Goal: Transaction & Acquisition: Purchase product/service

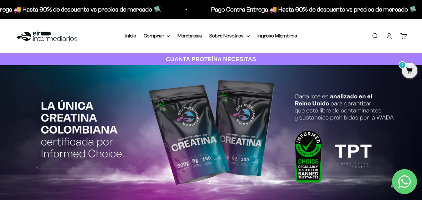
click at [391, 37] on link "Iniciar sesión" at bounding box center [388, 35] width 7 height 7
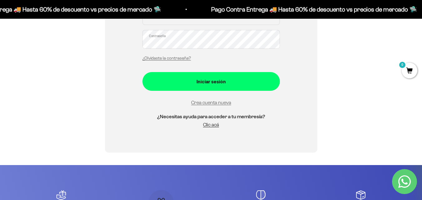
scroll to position [85, 0]
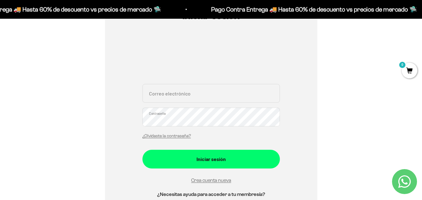
click at [184, 96] on input "Correo electrónico" at bounding box center [210, 93] width 137 height 19
type input "smattab96@gmail.com"
click at [142, 150] on button "Iniciar sesión" at bounding box center [210, 159] width 137 height 19
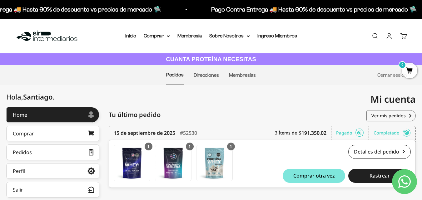
click at [256, 97] on div "Mi cuenta smattab96@gmail.com" at bounding box center [313, 99] width 205 height 28
drag, startPoint x: 173, startPoint y: 36, endPoint x: 165, endPoint y: 36, distance: 7.8
click at [165, 36] on nav "Inicio Comprar Proteínas Ver Todos Whey Iso Vegan" at bounding box center [211, 36] width 172 height 8
click at [165, 36] on summary "Comprar" at bounding box center [157, 36] width 26 height 8
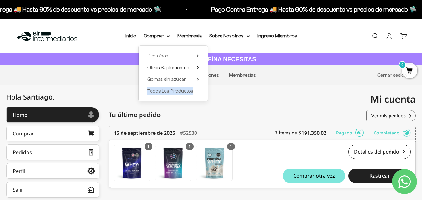
click at [179, 67] on span "Otros Suplementos" at bounding box center [168, 67] width 42 height 5
click at [175, 90] on span "Todos Los Productos" at bounding box center [170, 90] width 46 height 5
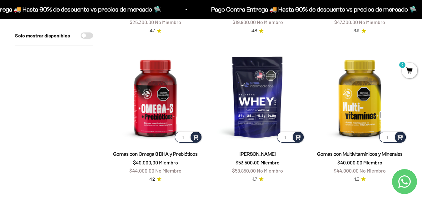
scroll to position [203, 0]
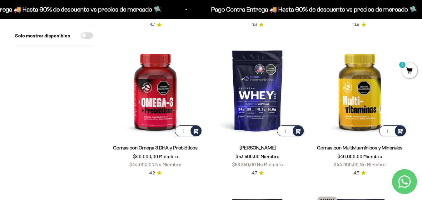
drag, startPoint x: 425, startPoint y: 10, endPoint x: 426, endPoint y: 30, distance: 20.3
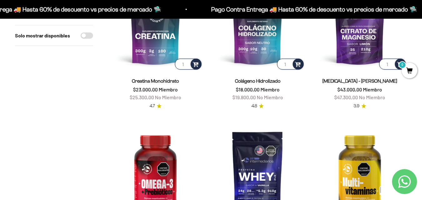
scroll to position [0, 0]
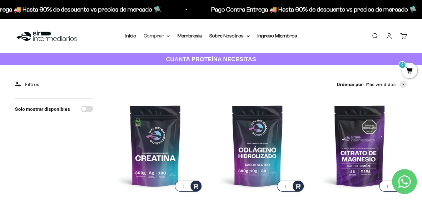
click at [155, 38] on summary "Comprar" at bounding box center [157, 36] width 26 height 8
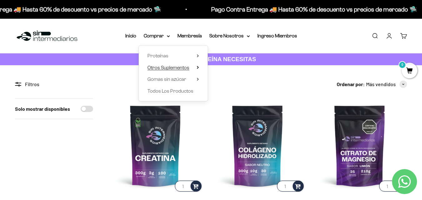
click at [160, 64] on span "Otros Suplementos" at bounding box center [168, 68] width 42 height 8
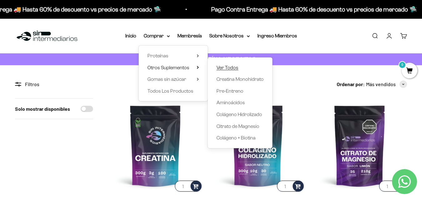
click at [226, 67] on span "Ver Todos" at bounding box center [227, 67] width 22 height 5
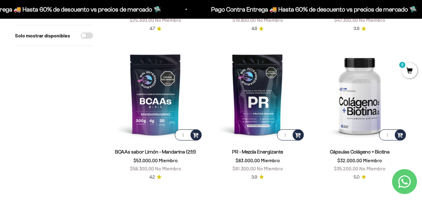
scroll to position [329, 0]
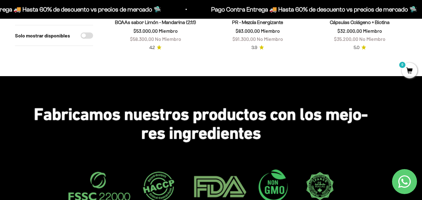
drag, startPoint x: 426, startPoint y: 36, endPoint x: 426, endPoint y: 98, distance: 61.8
click at [421, 98] on html "Ir al contenido Pago Contra Entrega 🚚 Hasta 60% de descuento vs precios de merc…" at bounding box center [211, 173] width 422 height 1004
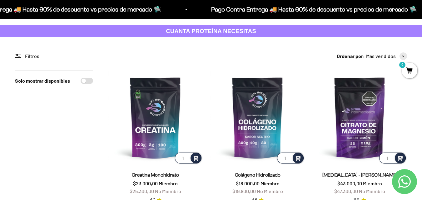
scroll to position [0, 0]
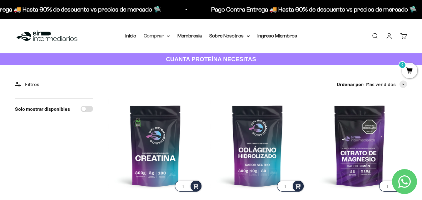
click at [161, 34] on summary "Comprar" at bounding box center [157, 36] width 26 height 8
click at [223, 36] on summary "Sobre Nosotros" at bounding box center [229, 36] width 41 height 8
click at [185, 36] on link "Membresía" at bounding box center [189, 35] width 24 height 5
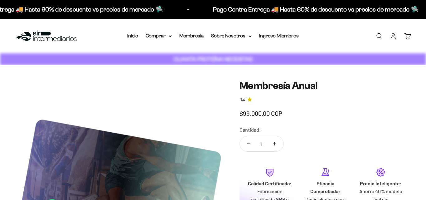
click at [185, 36] on link "Membresía" at bounding box center [191, 35] width 24 height 5
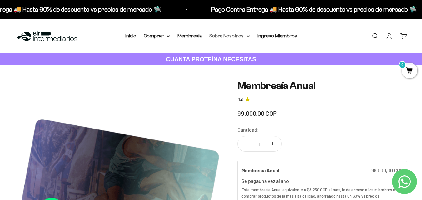
click at [218, 35] on summary "Sobre Nosotros" at bounding box center [229, 36] width 41 height 8
click at [166, 37] on summary "Comprar" at bounding box center [157, 36] width 26 height 8
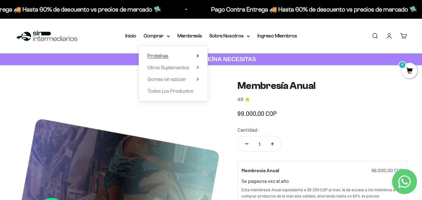
click at [170, 58] on summary "Proteínas" at bounding box center [172, 56] width 51 height 8
click at [186, 81] on summary "Gomas sin azúcar" at bounding box center [172, 79] width 51 height 8
click at [164, 35] on summary "Comprar" at bounding box center [157, 36] width 26 height 8
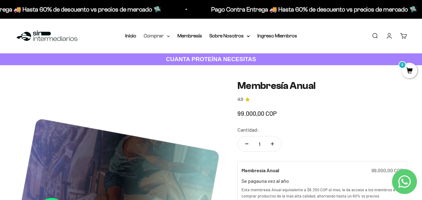
click at [164, 35] on summary "Comprar" at bounding box center [157, 36] width 26 height 8
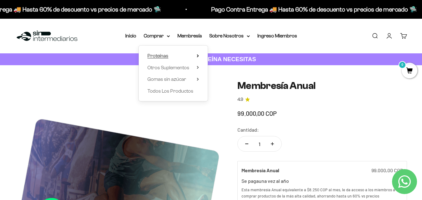
click at [182, 57] on summary "Proteínas" at bounding box center [172, 56] width 51 height 8
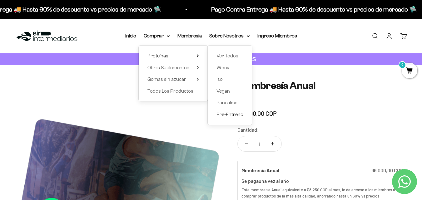
click at [221, 114] on span "Pre-Entreno" at bounding box center [229, 114] width 27 height 5
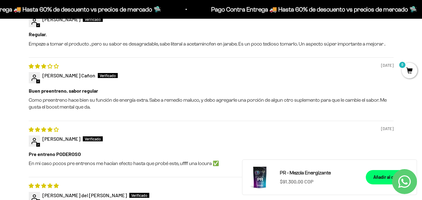
scroll to position [609, 0]
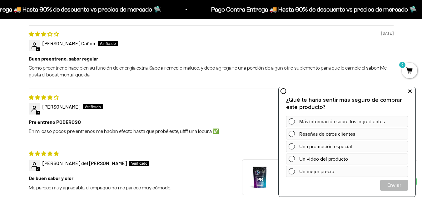
click at [413, 89] on button at bounding box center [409, 91] width 11 height 10
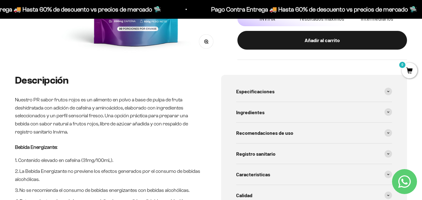
scroll to position [204, 0]
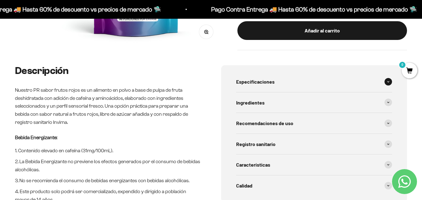
click at [306, 81] on div "Especificaciones" at bounding box center [314, 81] width 156 height 21
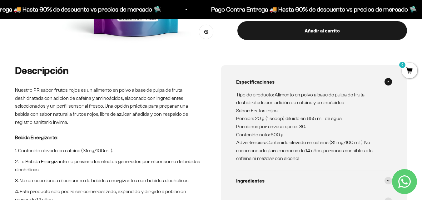
click at [389, 79] on span at bounding box center [387, 81] width 7 height 7
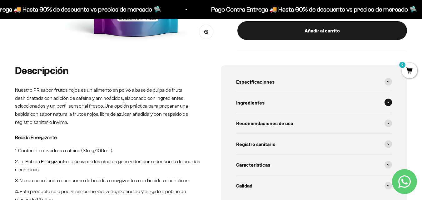
click at [301, 105] on div "Ingredientes" at bounding box center [314, 102] width 156 height 21
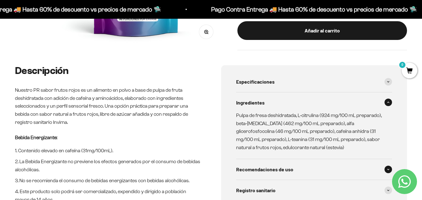
click at [294, 166] on div "Recomendaciones de uso" at bounding box center [314, 169] width 156 height 21
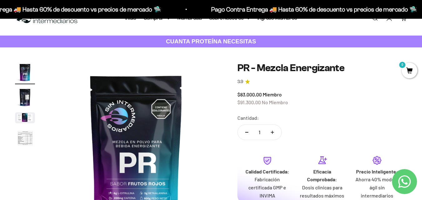
scroll to position [15, 0]
